Goal: Transaction & Acquisition: Purchase product/service

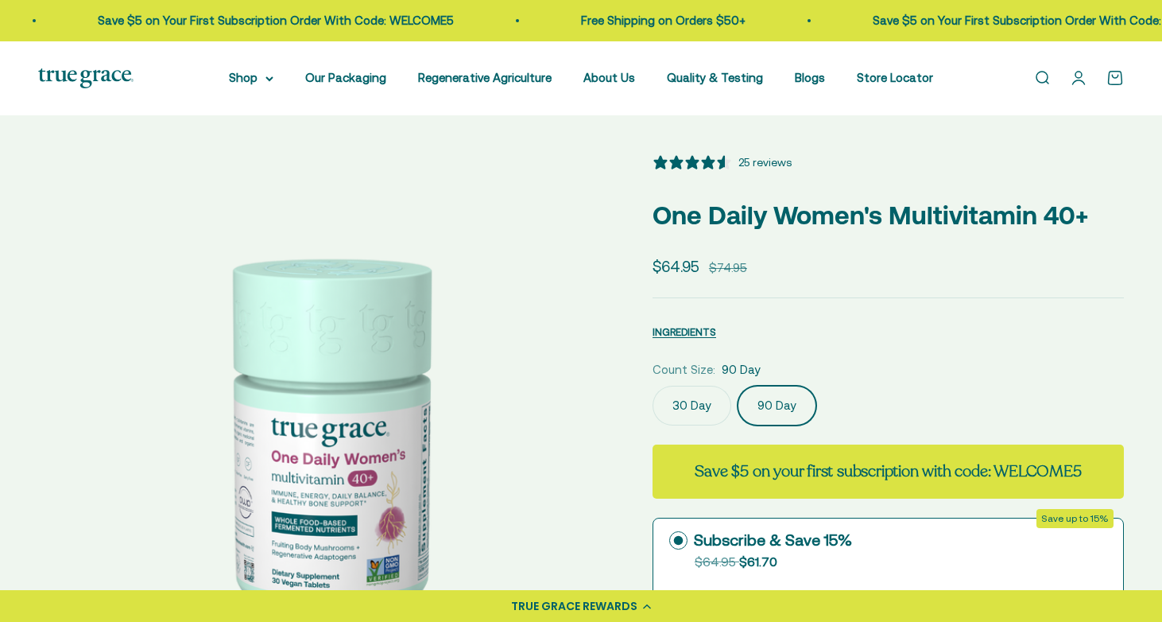
scroll to position [0, 596]
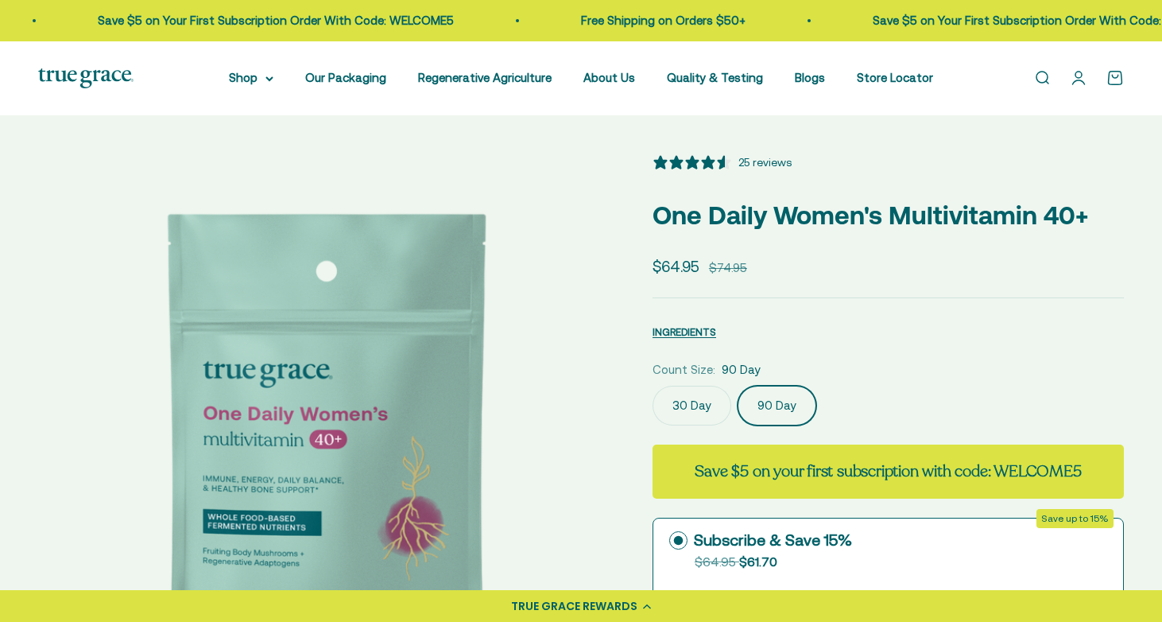
select select "3"
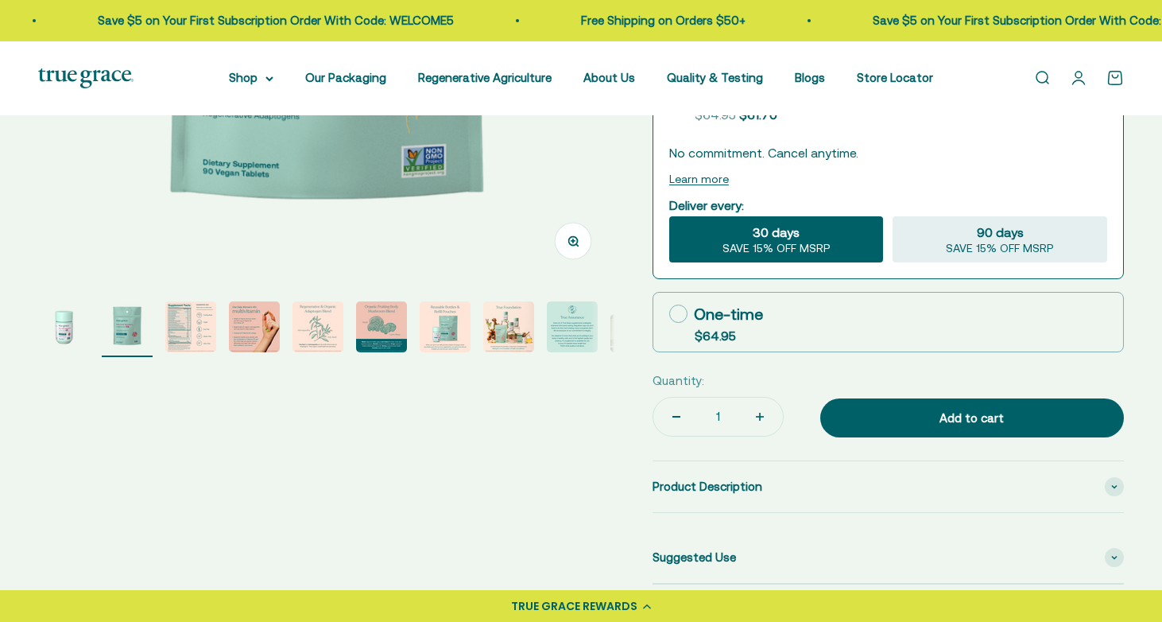
scroll to position [582, 0]
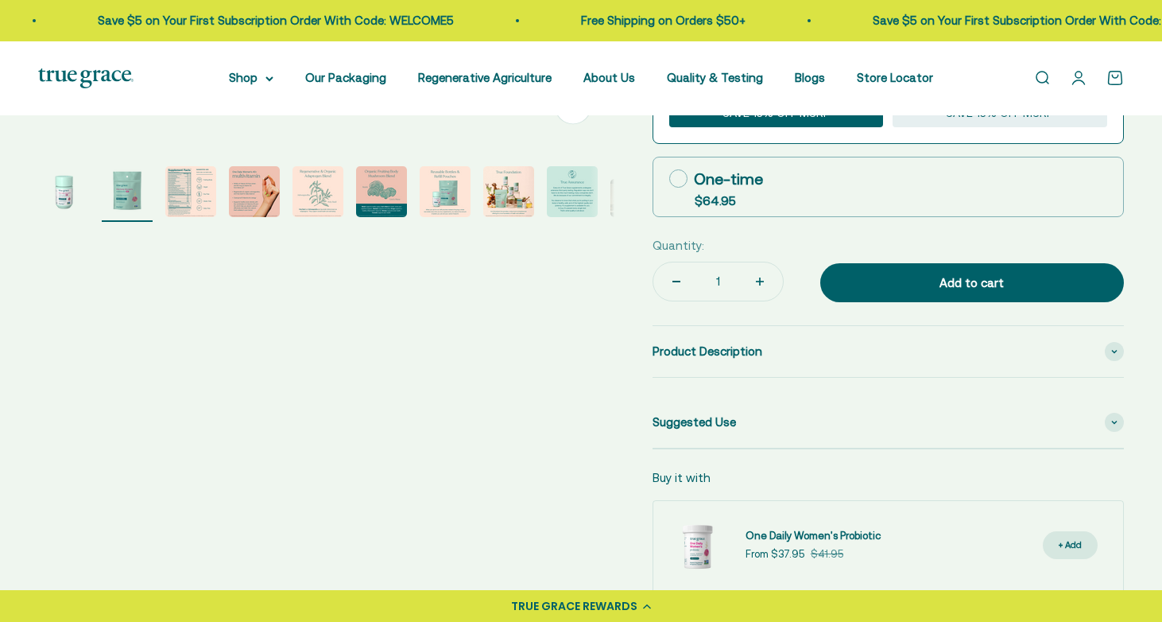
click at [181, 188] on img "Go to item 3" at bounding box center [190, 191] width 51 height 51
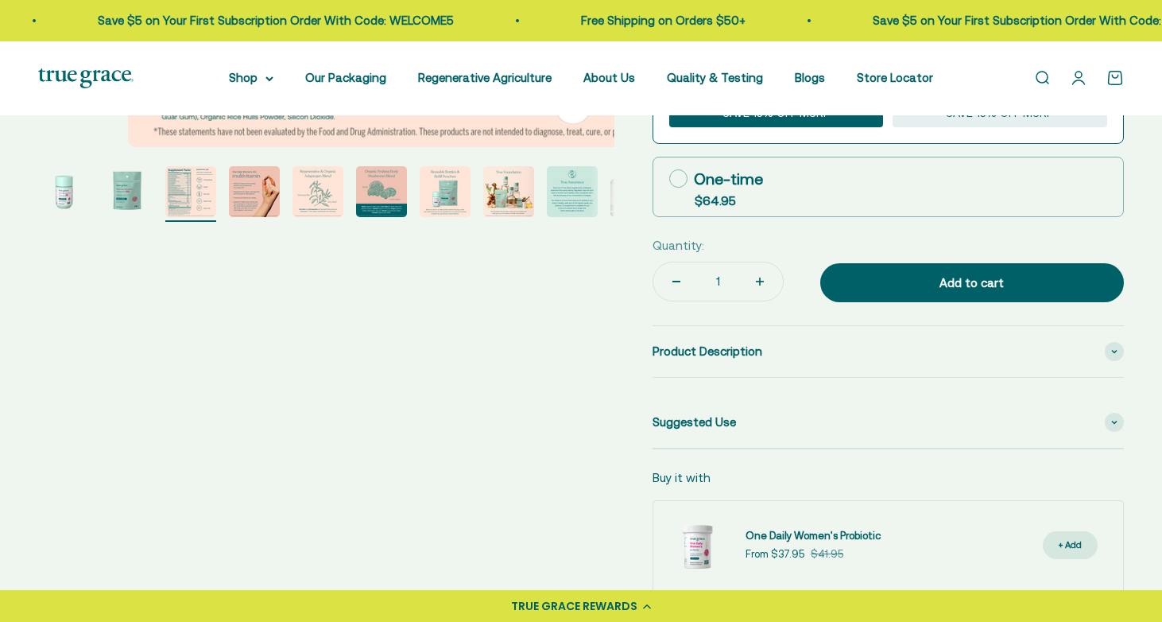
scroll to position [0, 1191]
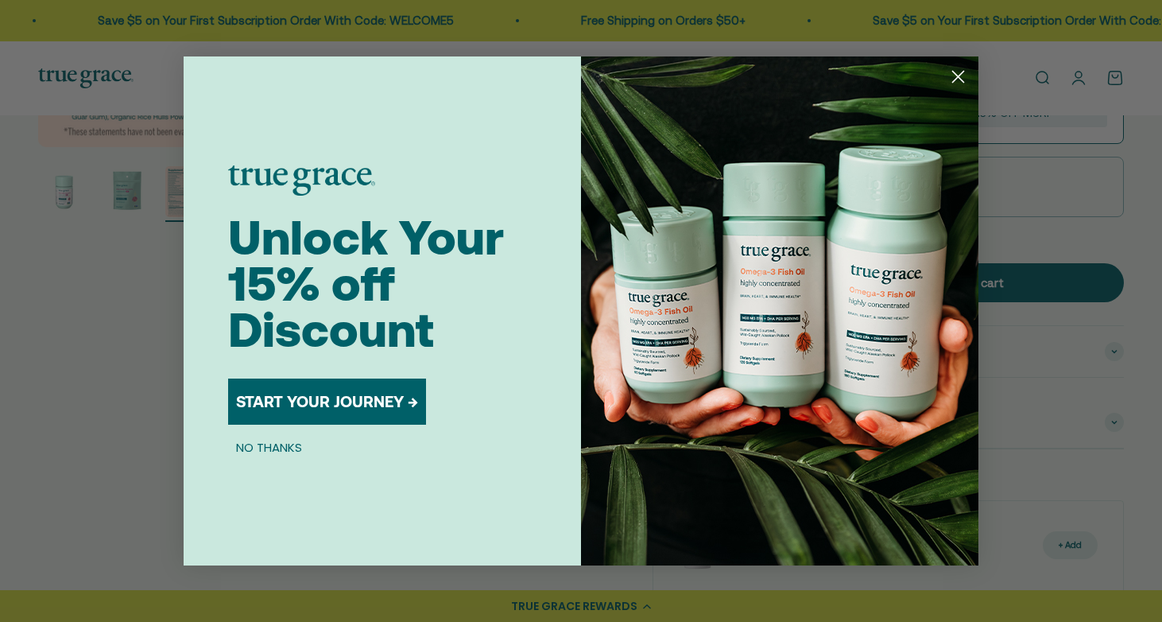
click at [959, 73] on circle "Close dialog" at bounding box center [958, 77] width 26 height 26
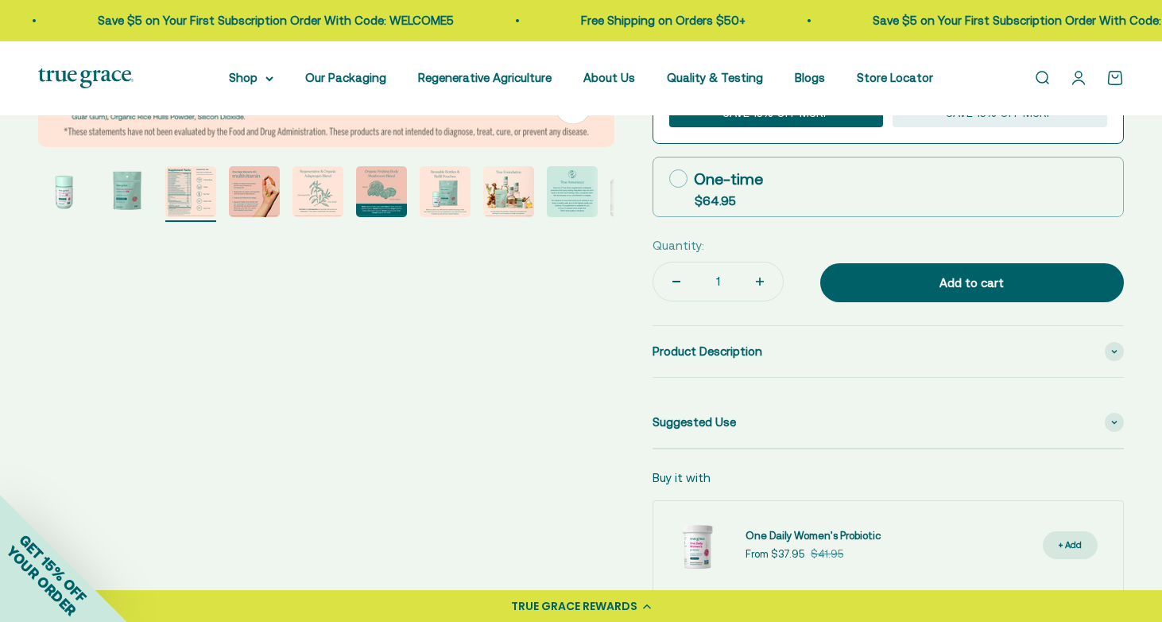
click at [204, 196] on img "Go to item 3" at bounding box center [190, 191] width 51 height 51
click at [194, 200] on img "Go to item 3" at bounding box center [190, 191] width 51 height 51
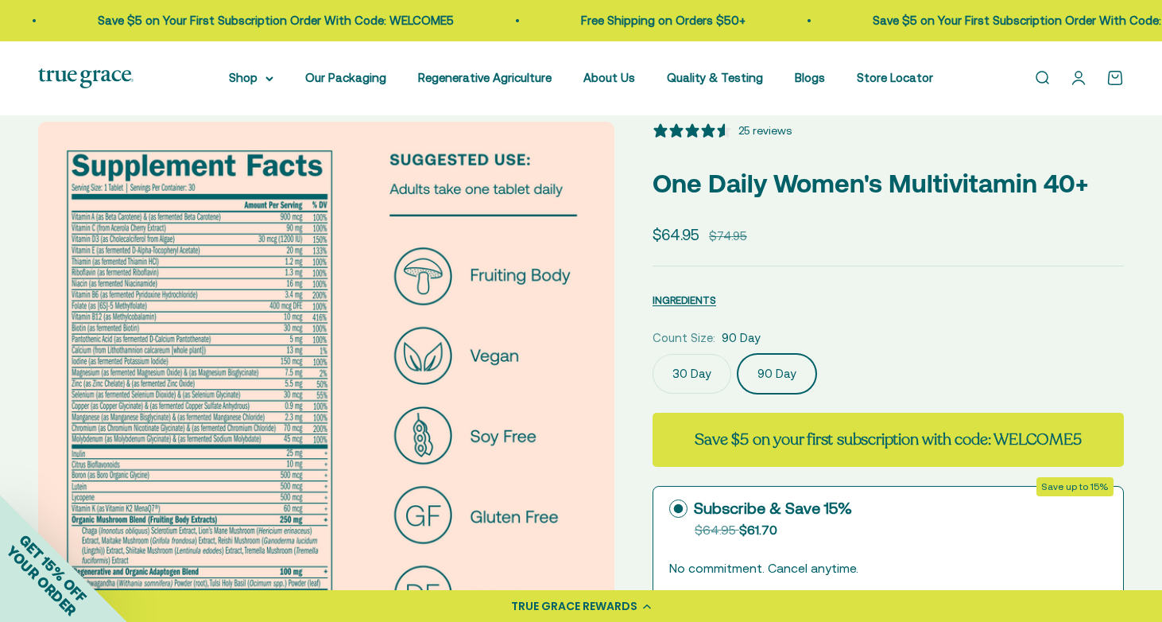
scroll to position [10, 0]
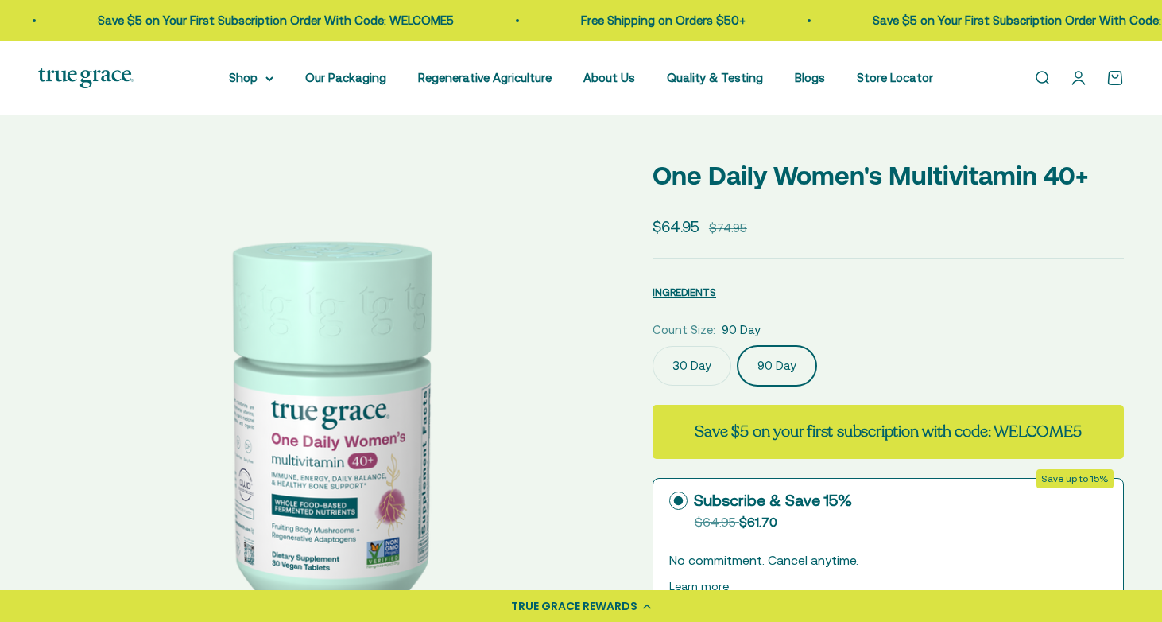
select select "3"
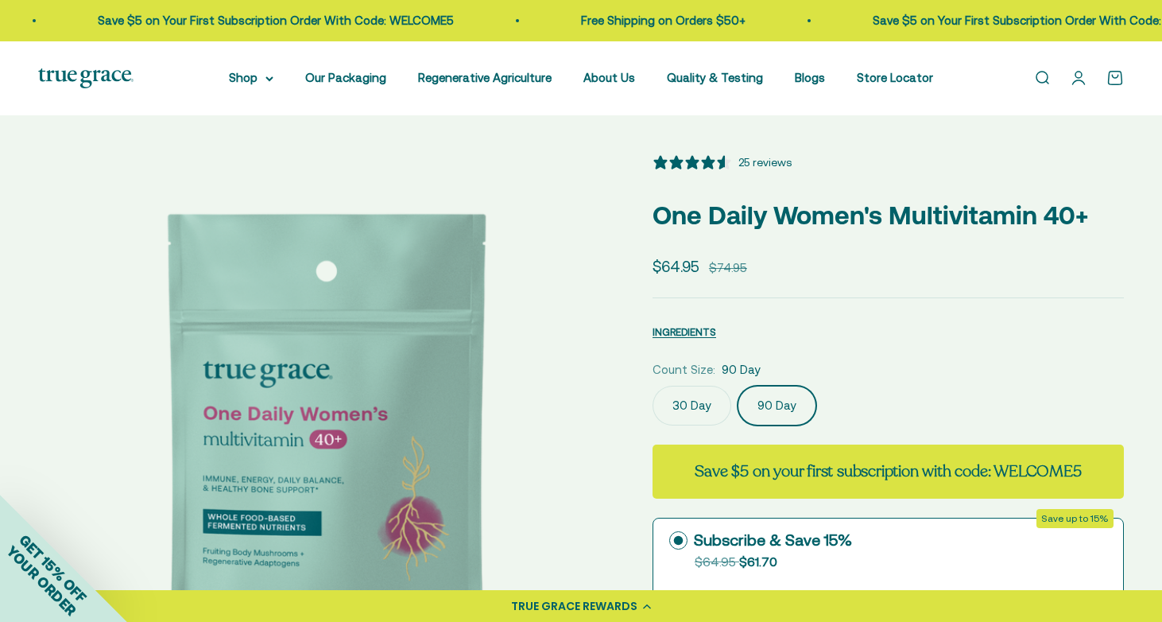
scroll to position [5, 0]
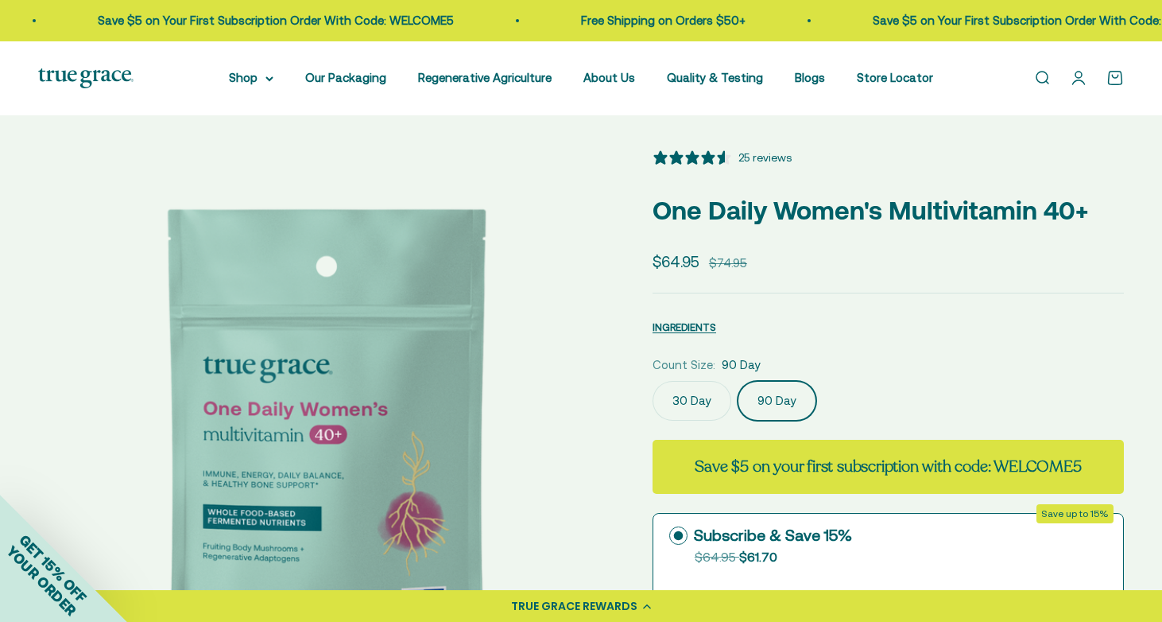
click at [1042, 87] on link "Open search" at bounding box center [1042, 77] width 17 height 17
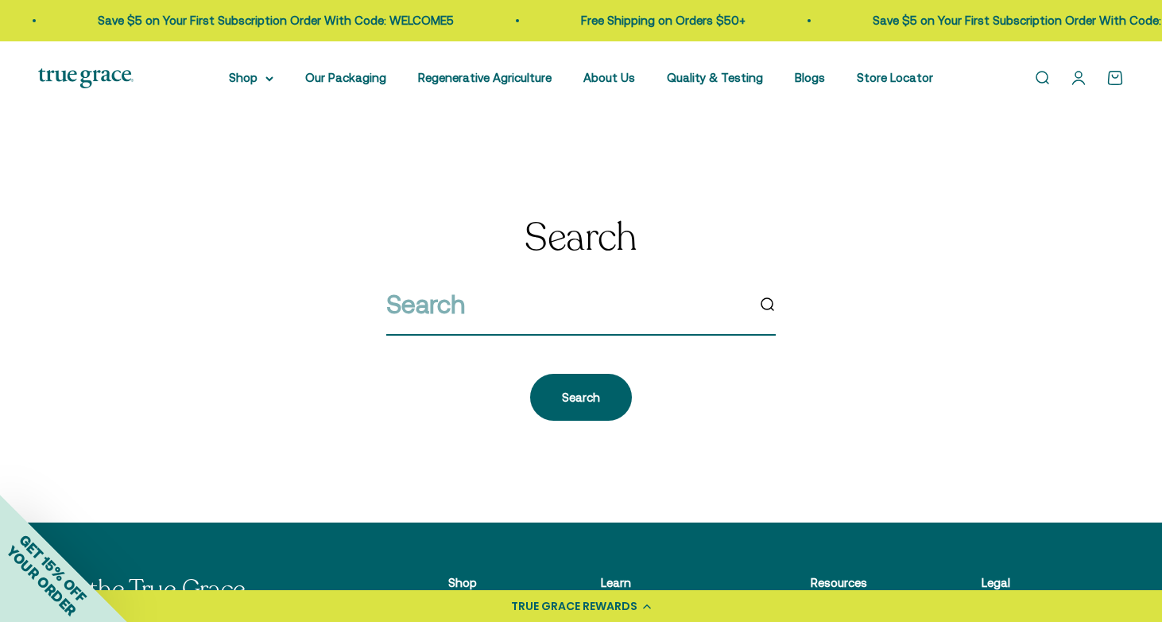
click at [479, 305] on input "search" at bounding box center [565, 304] width 359 height 41
type input "FIBER"
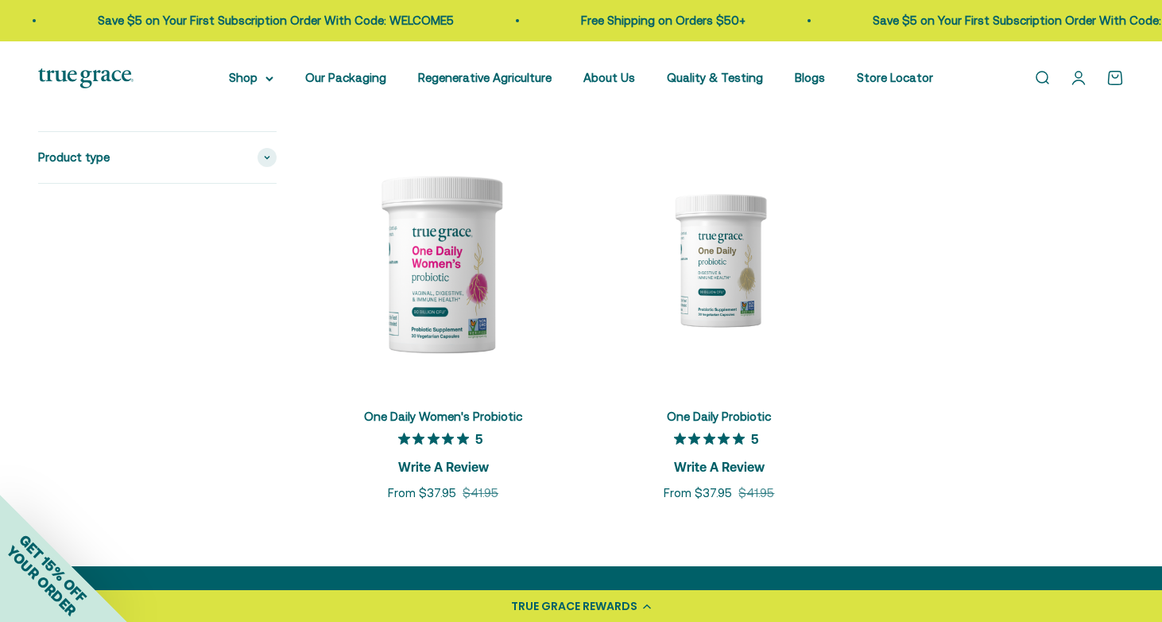
scroll to position [327, 0]
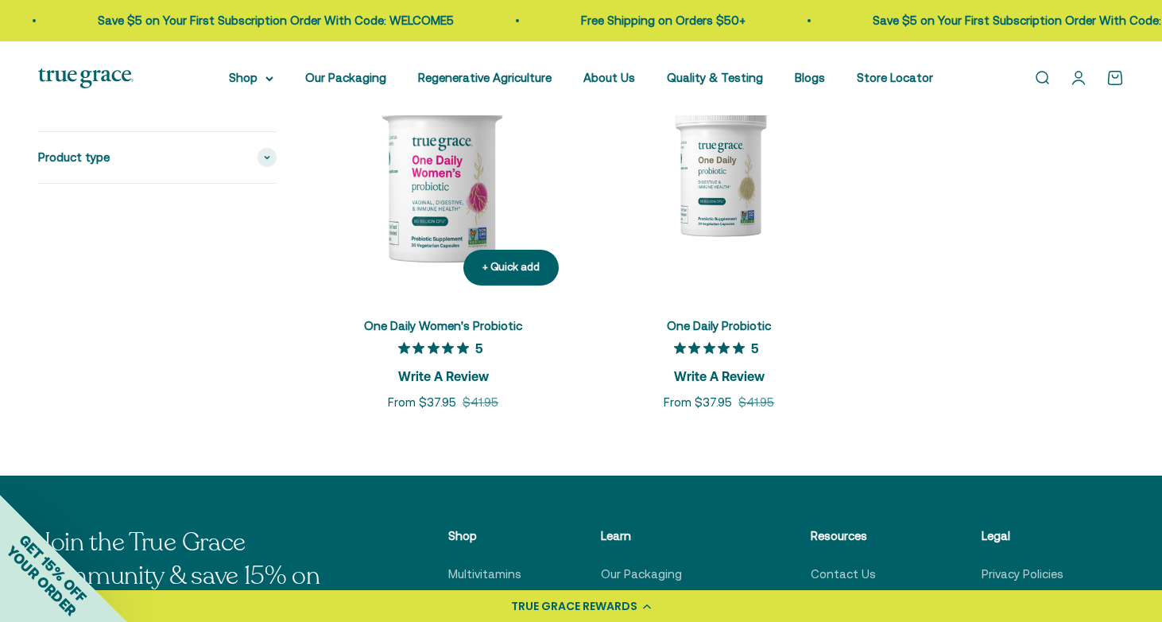
click at [471, 322] on link "One Daily Women's Probiotic" at bounding box center [443, 326] width 158 height 14
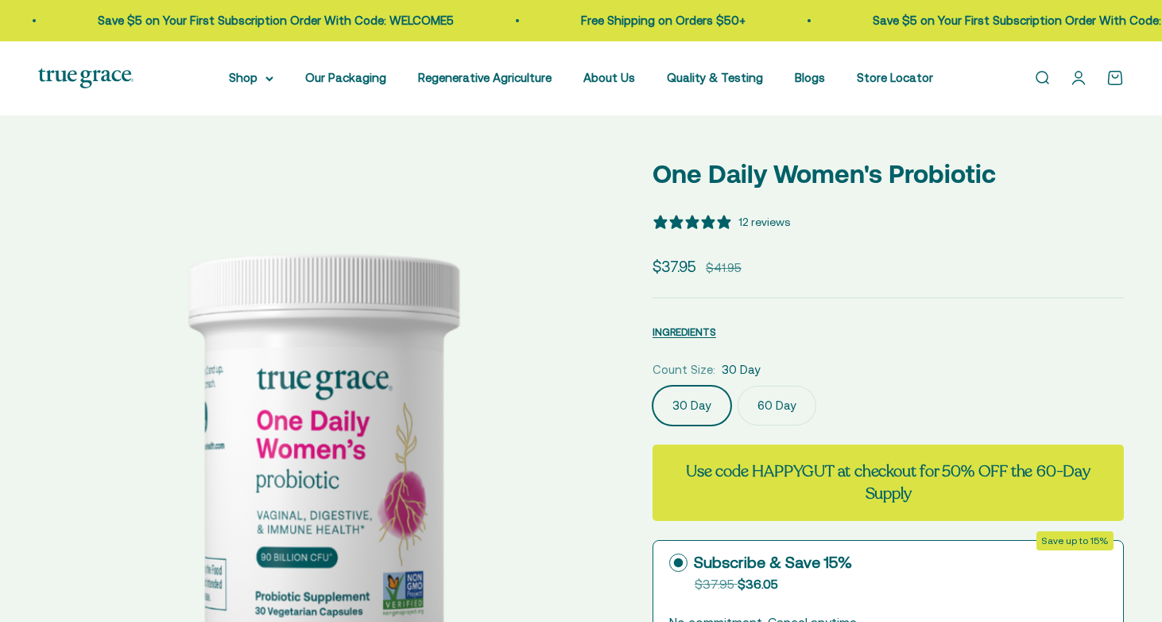
scroll to position [141, 0]
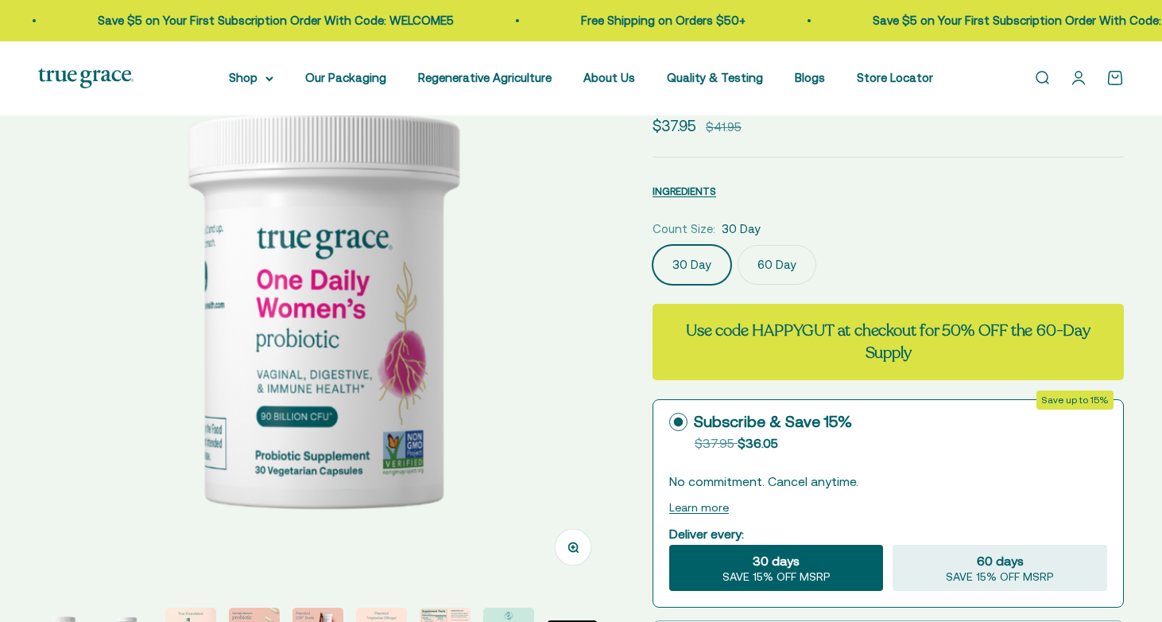
select select "3"
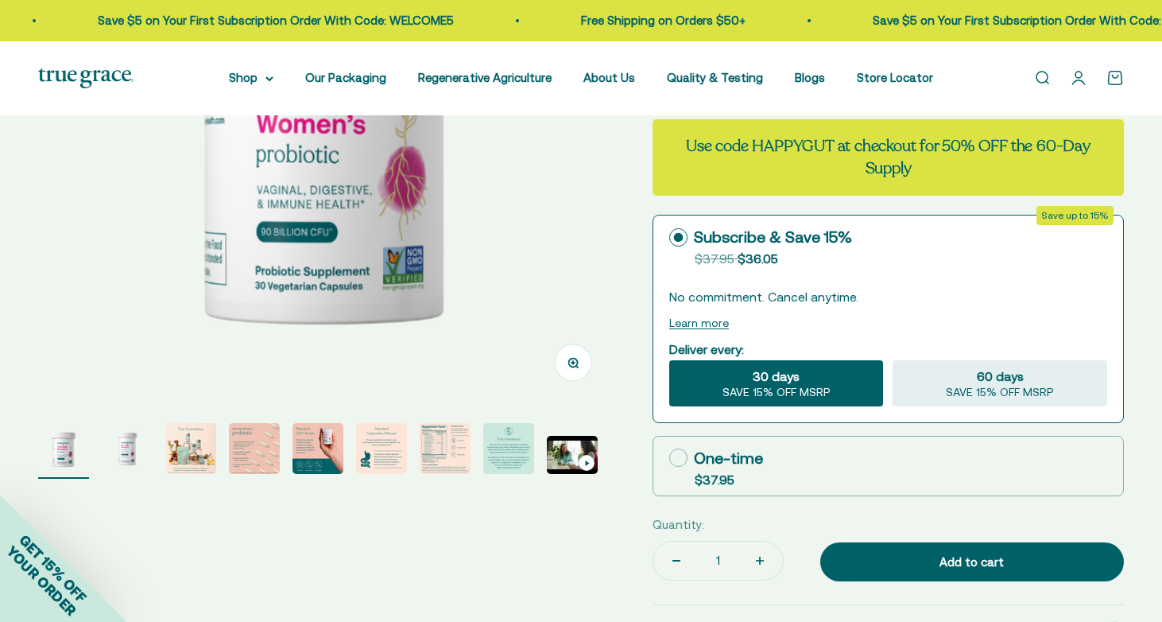
scroll to position [395, 0]
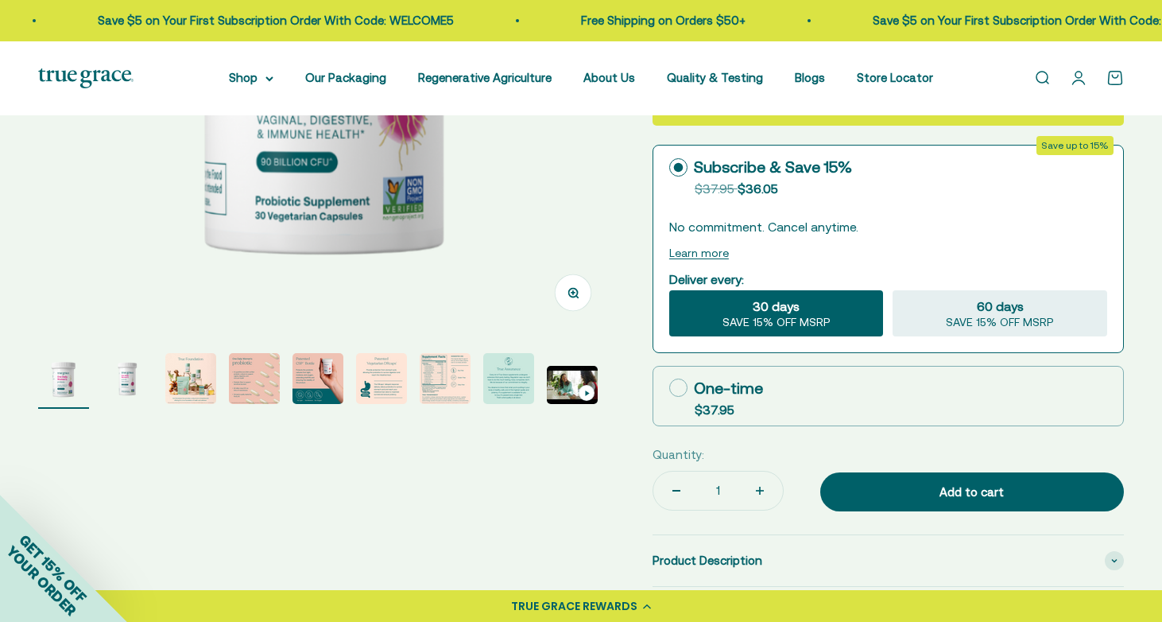
click at [434, 388] on img "Go to item 7" at bounding box center [445, 378] width 51 height 51
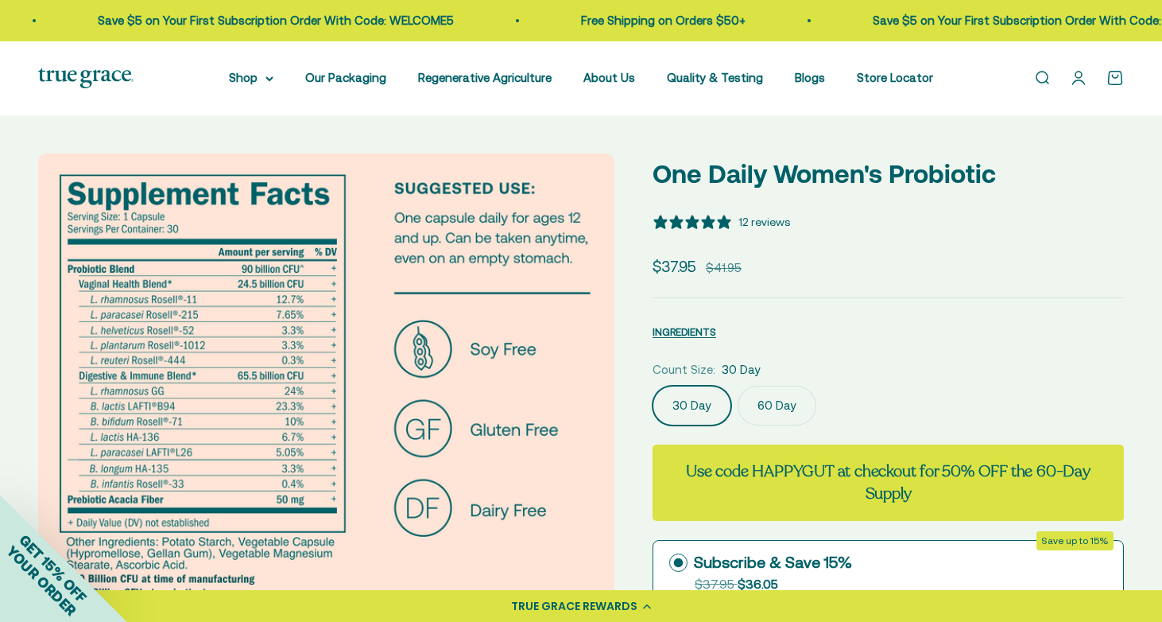
scroll to position [0, 0]
click at [1101, 2] on div "Free Shipping on Orders $50+ Save $5 on Your First Subscription Order With Code…" at bounding box center [581, 20] width 1162 height 41
